Goal: Check status: Check status

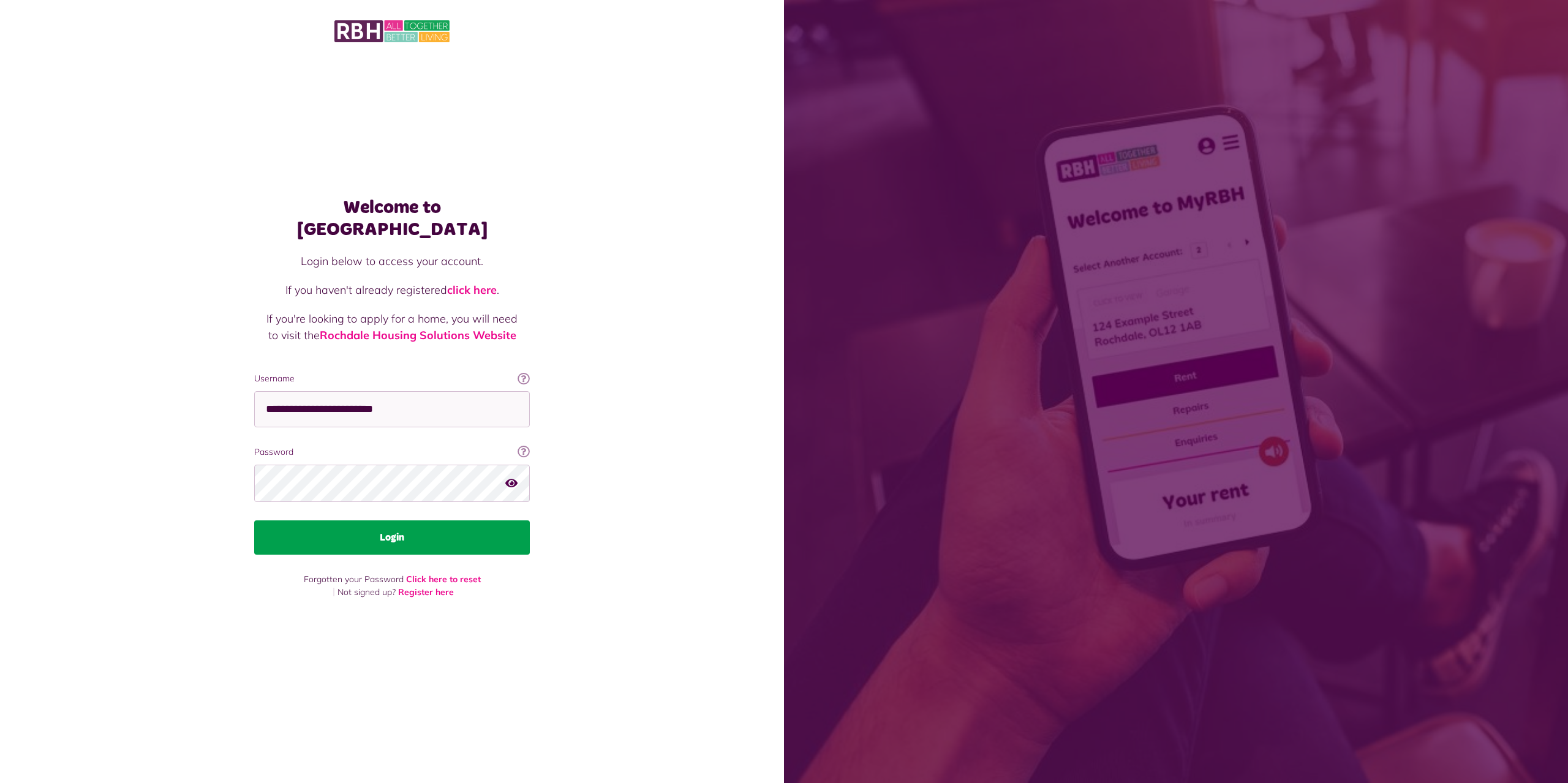
click at [514, 532] on button "Login" at bounding box center [392, 537] width 276 height 34
click at [443, 526] on button "Login" at bounding box center [392, 537] width 276 height 34
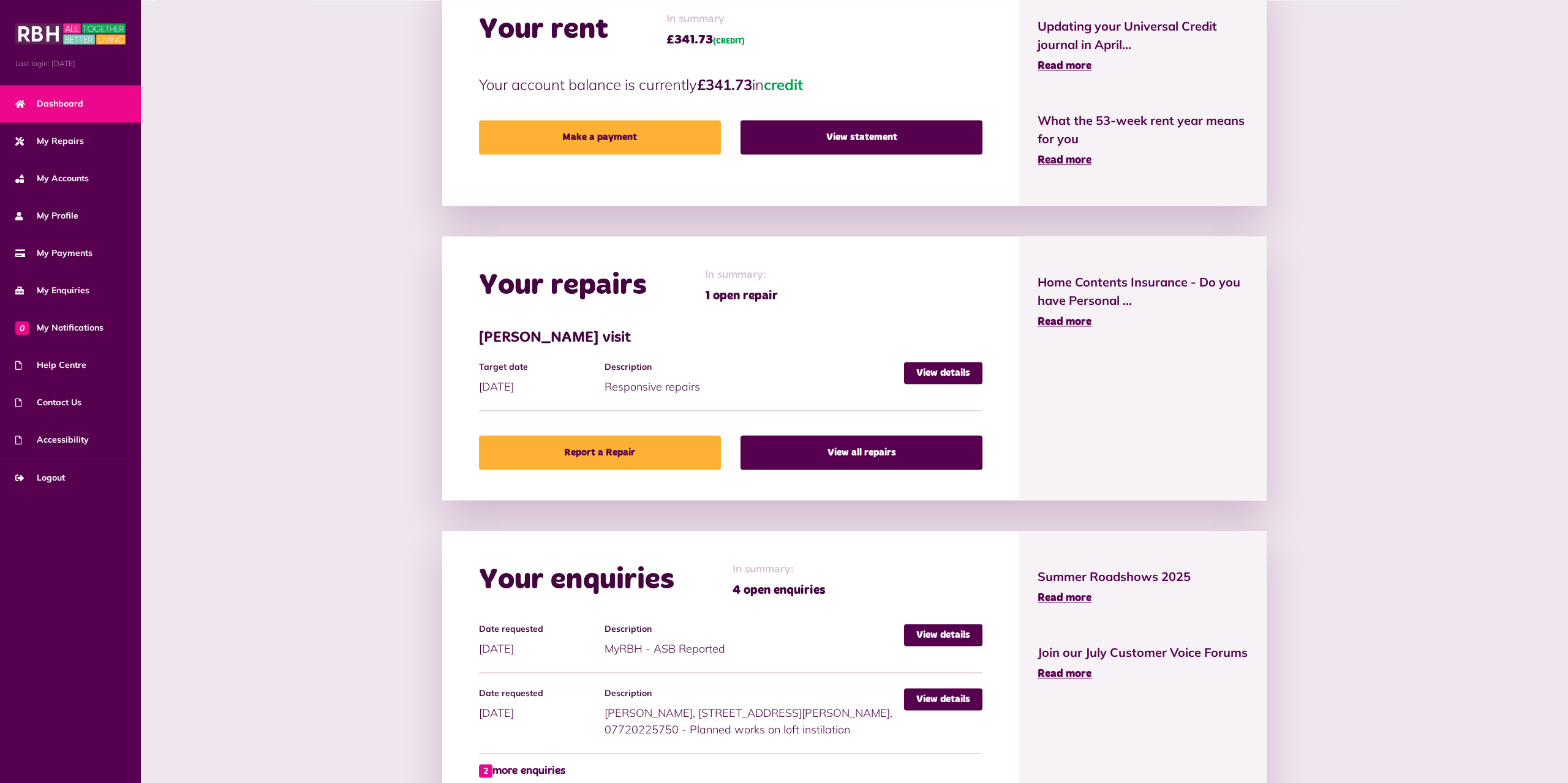
scroll to position [513, 0]
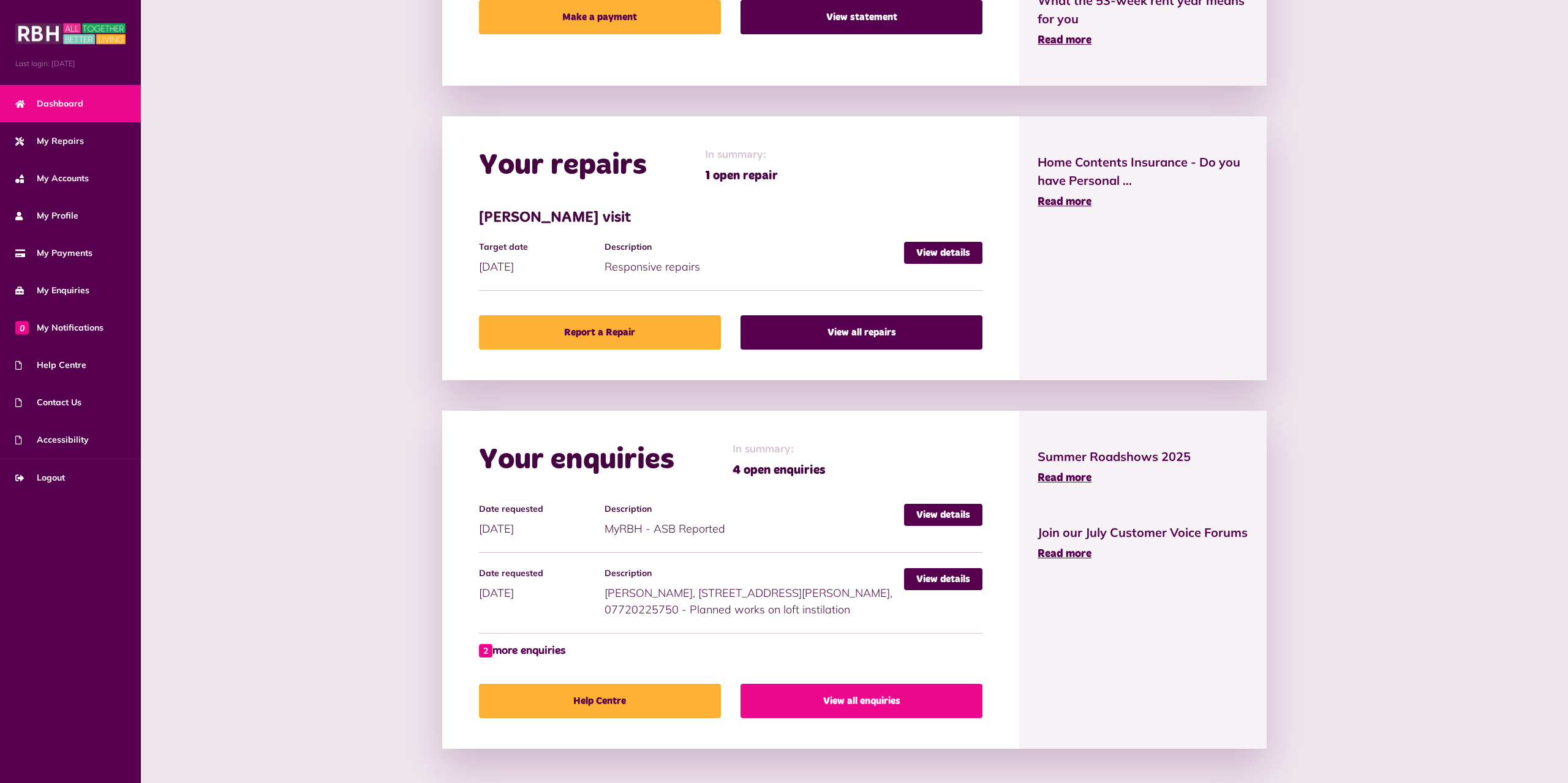
click at [855, 700] on link "View all enquiries" at bounding box center [862, 701] width 242 height 34
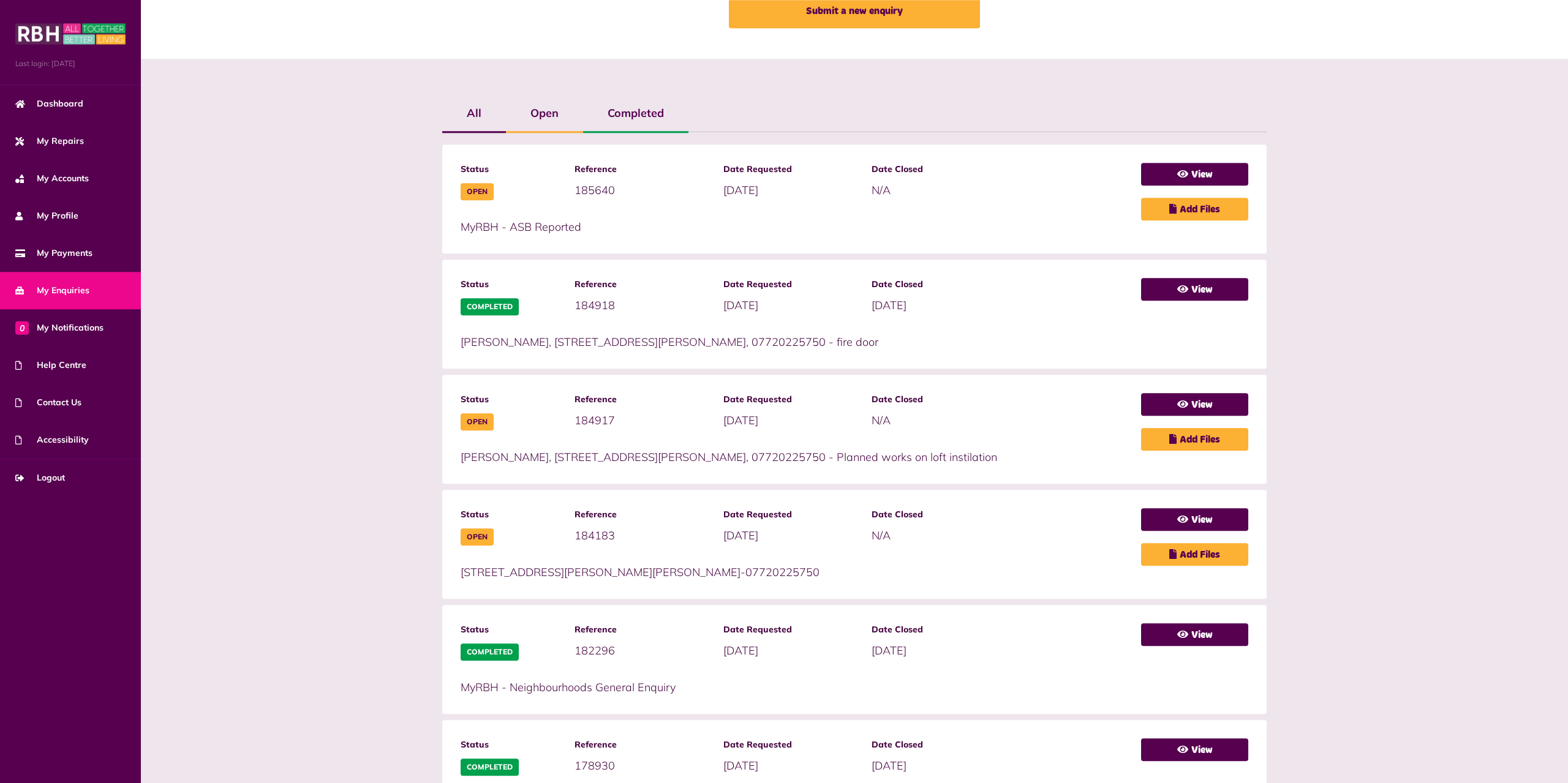
scroll to position [188, 0]
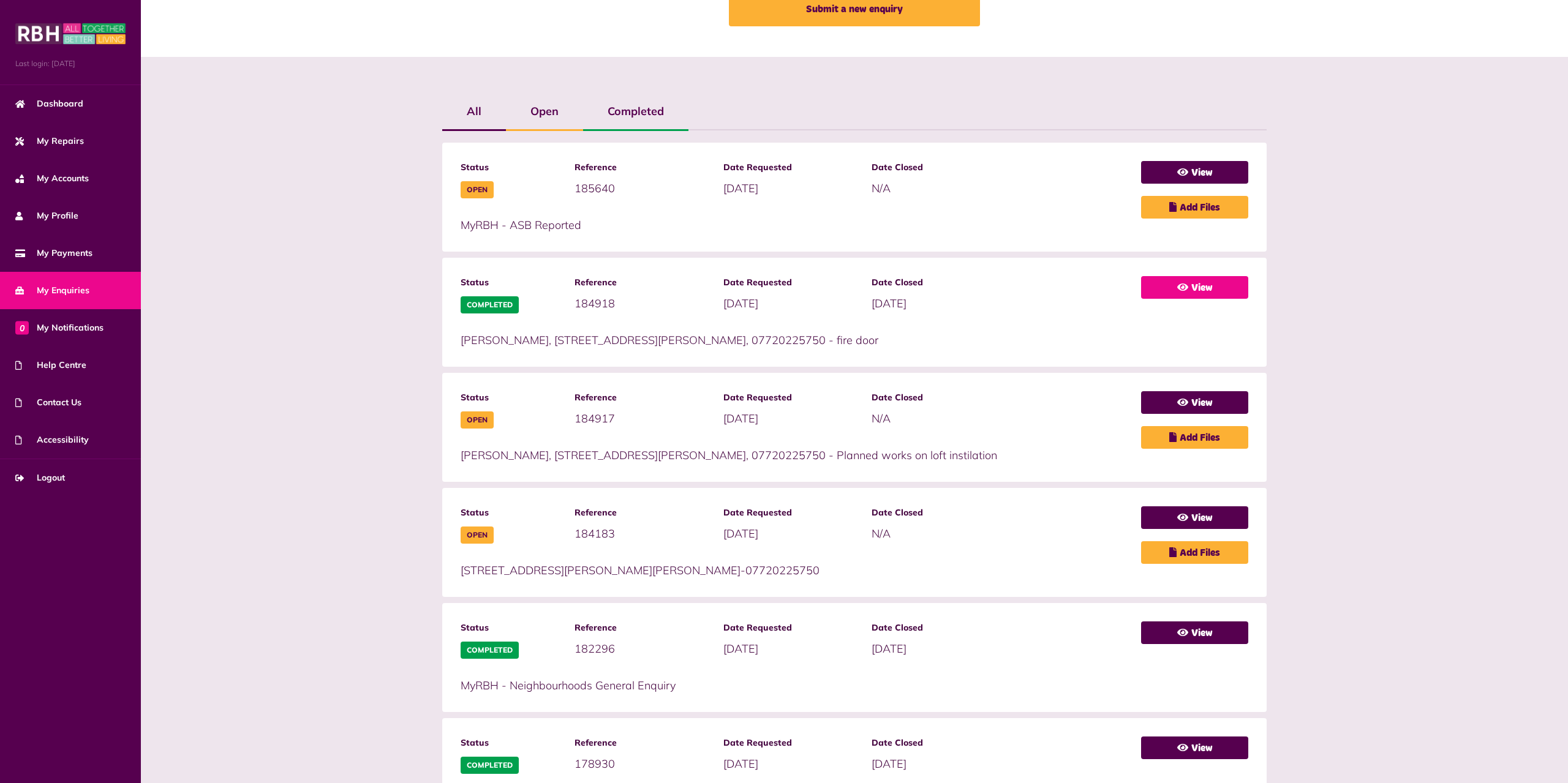
click at [1191, 278] on link "View" at bounding box center [1194, 288] width 107 height 23
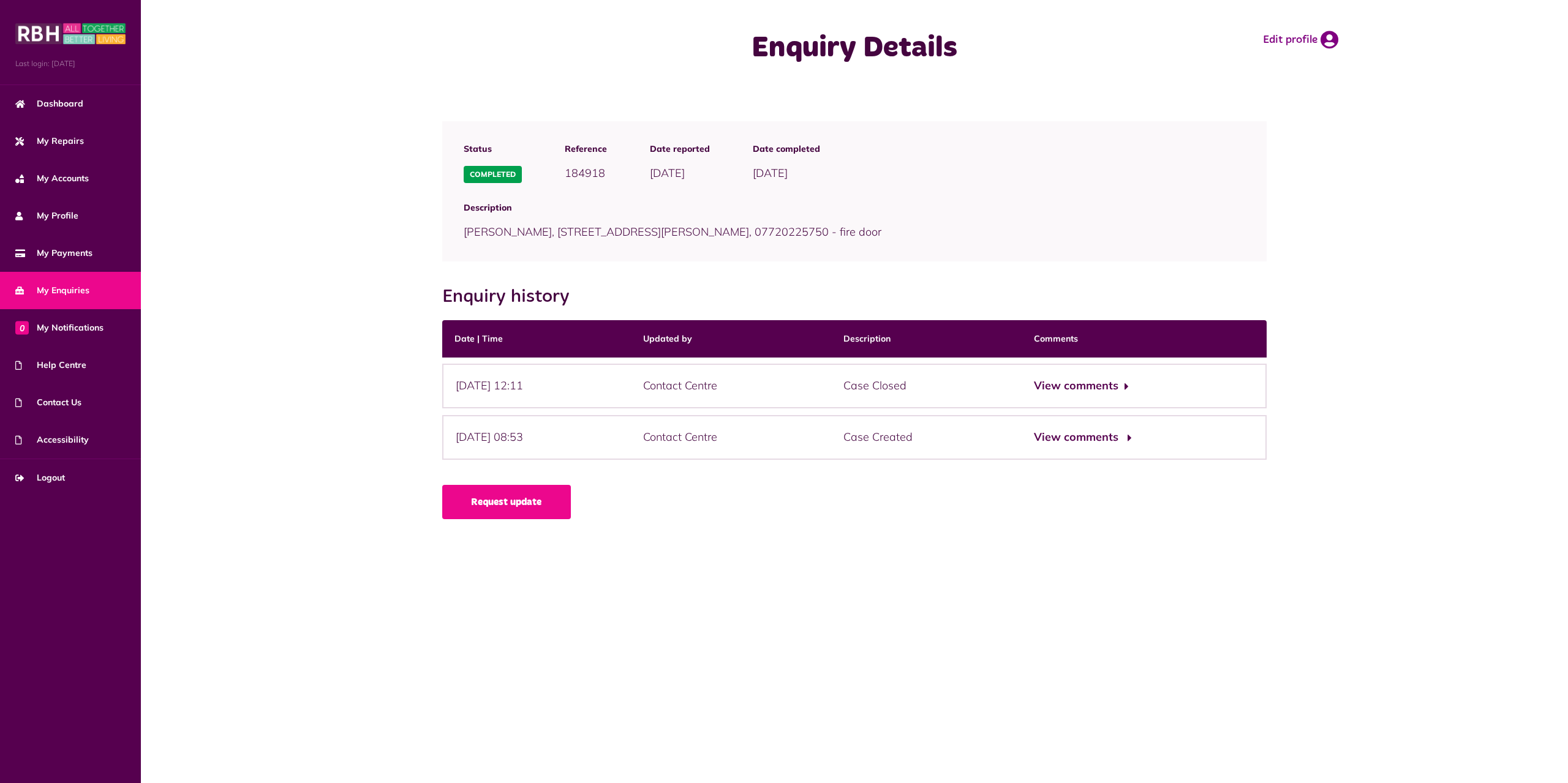
click at [1115, 438] on button "View comments" at bounding box center [1081, 438] width 95 height 17
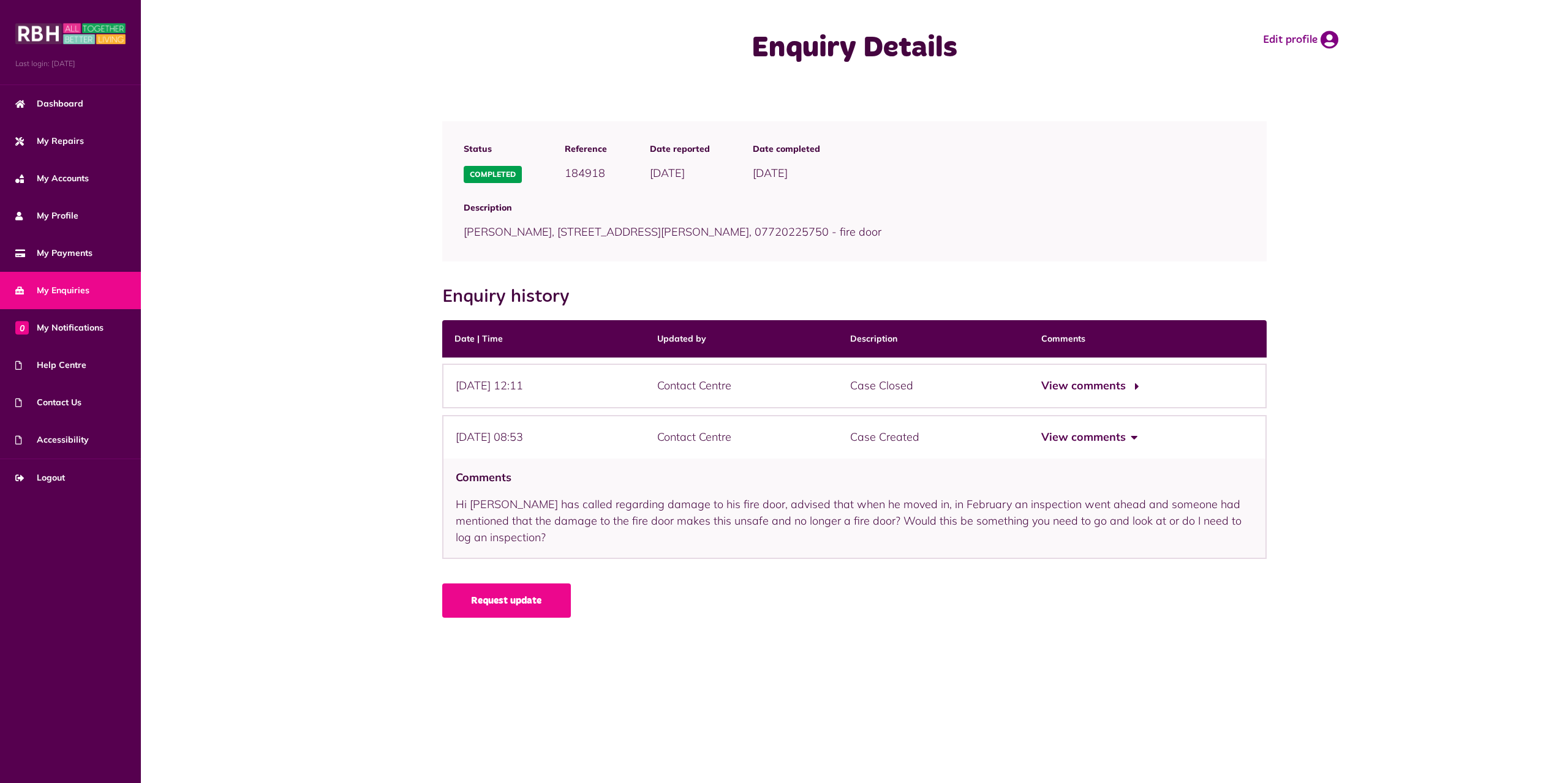
click at [1114, 382] on button "View comments" at bounding box center [1088, 386] width 95 height 17
